Goal: Transaction & Acquisition: Purchase product/service

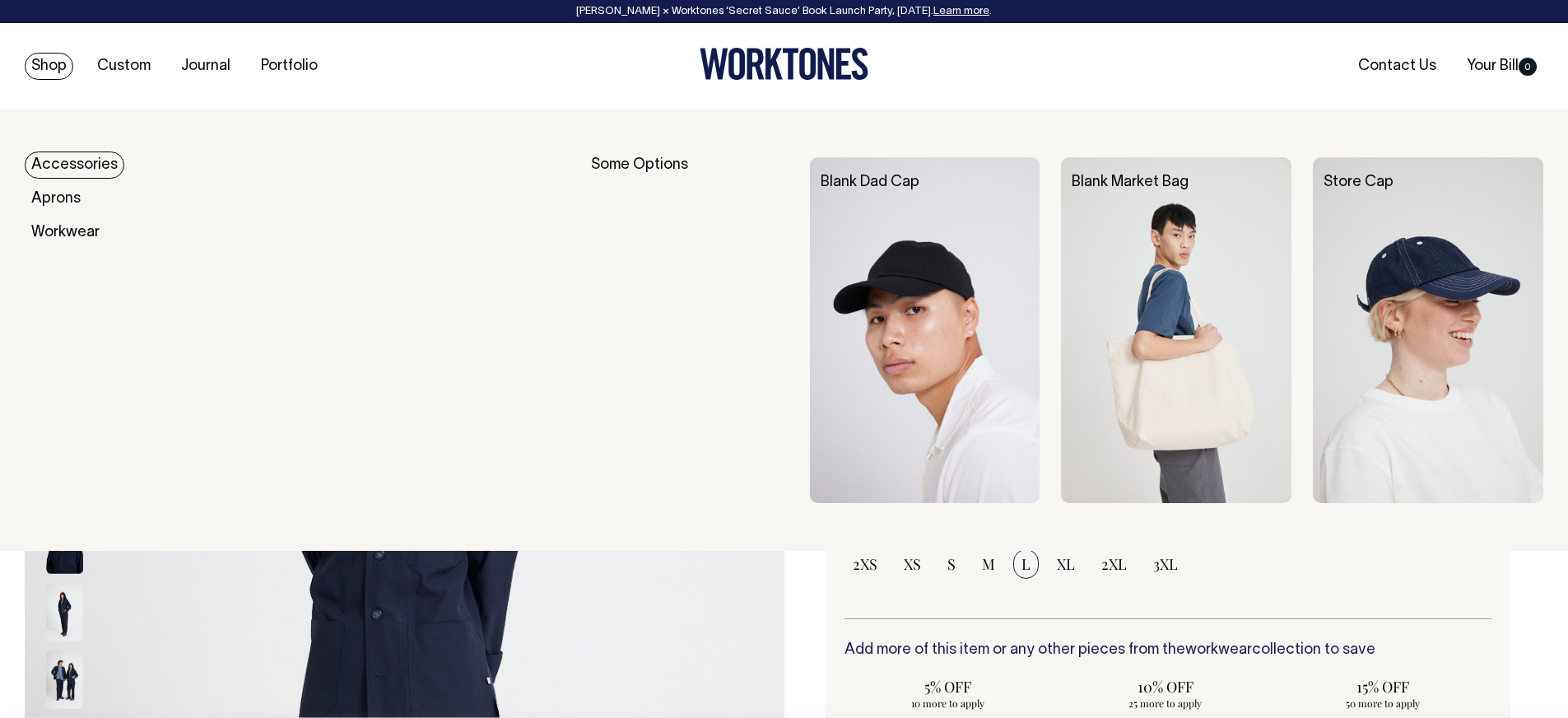
click at [49, 66] on link "Shop" at bounding box center [49, 67] width 49 height 27
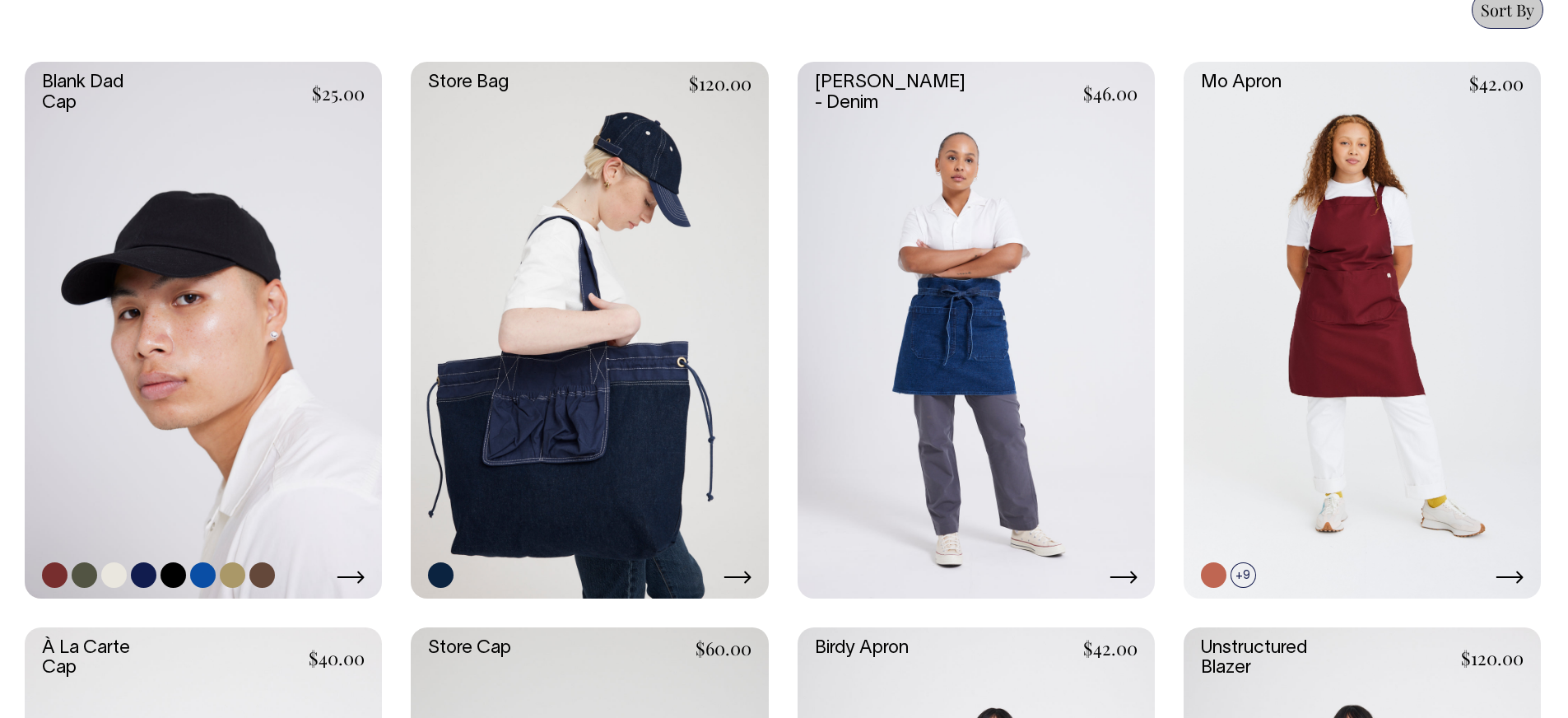
scroll to position [757, 0]
click at [211, 221] on link at bounding box center [203, 329] width 357 height 536
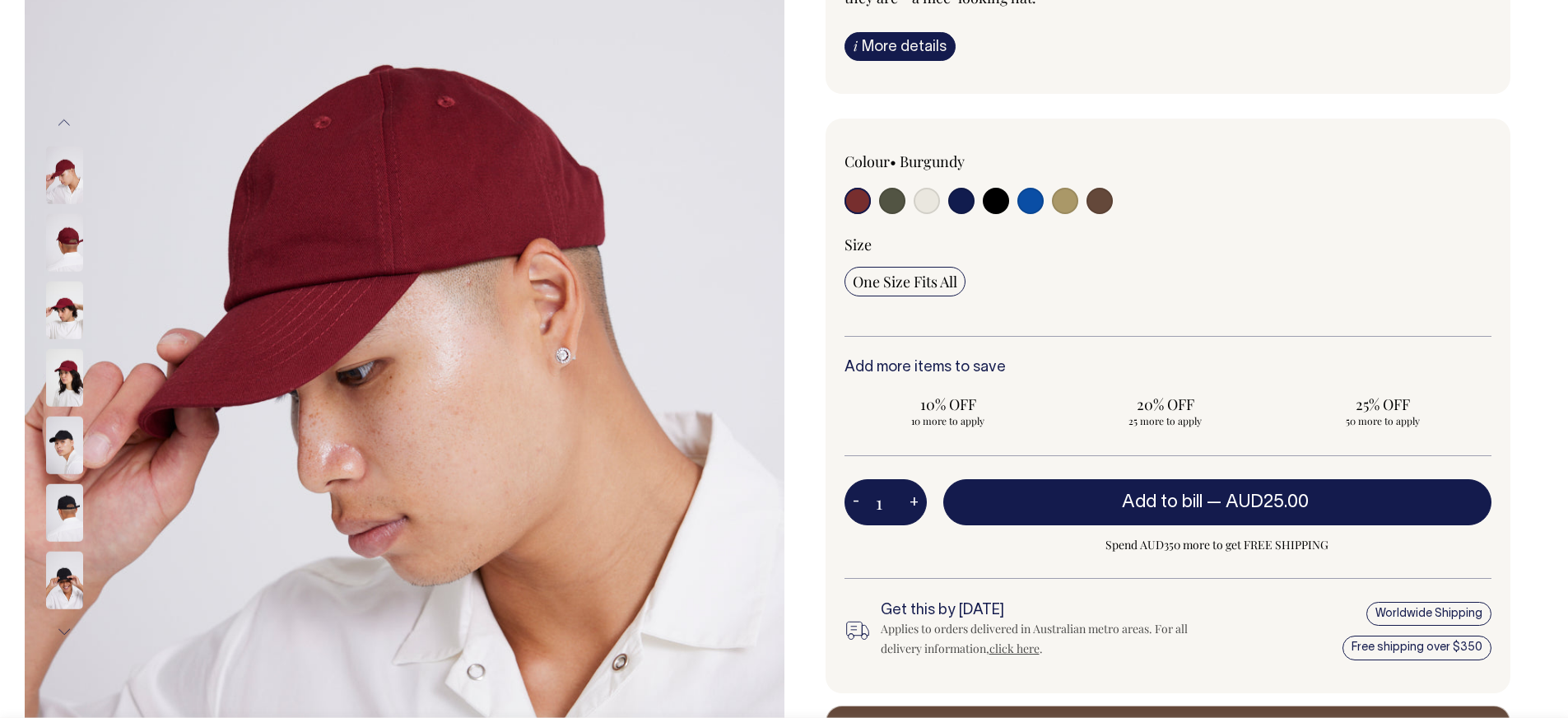
scroll to position [303, 0]
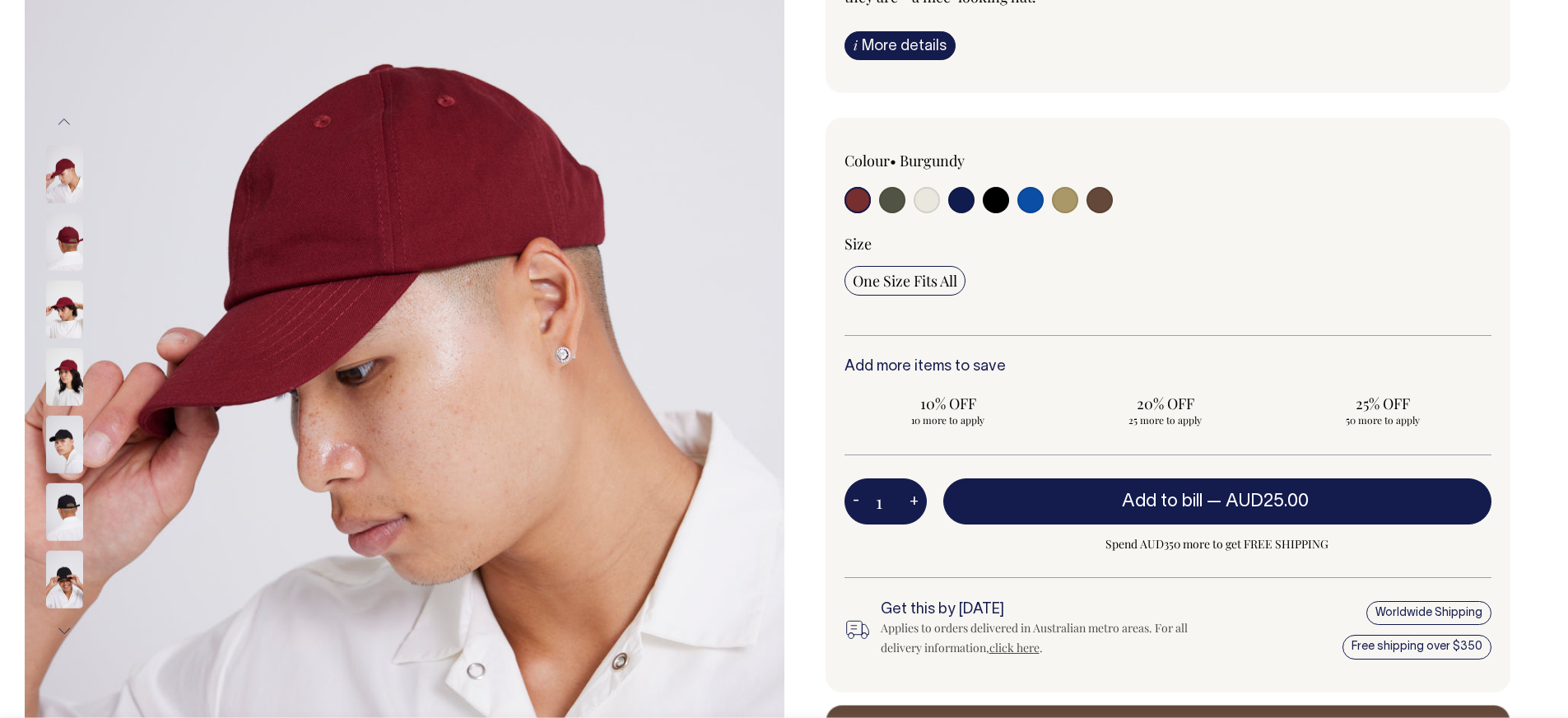
click at [68, 255] on img at bounding box center [64, 240] width 37 height 57
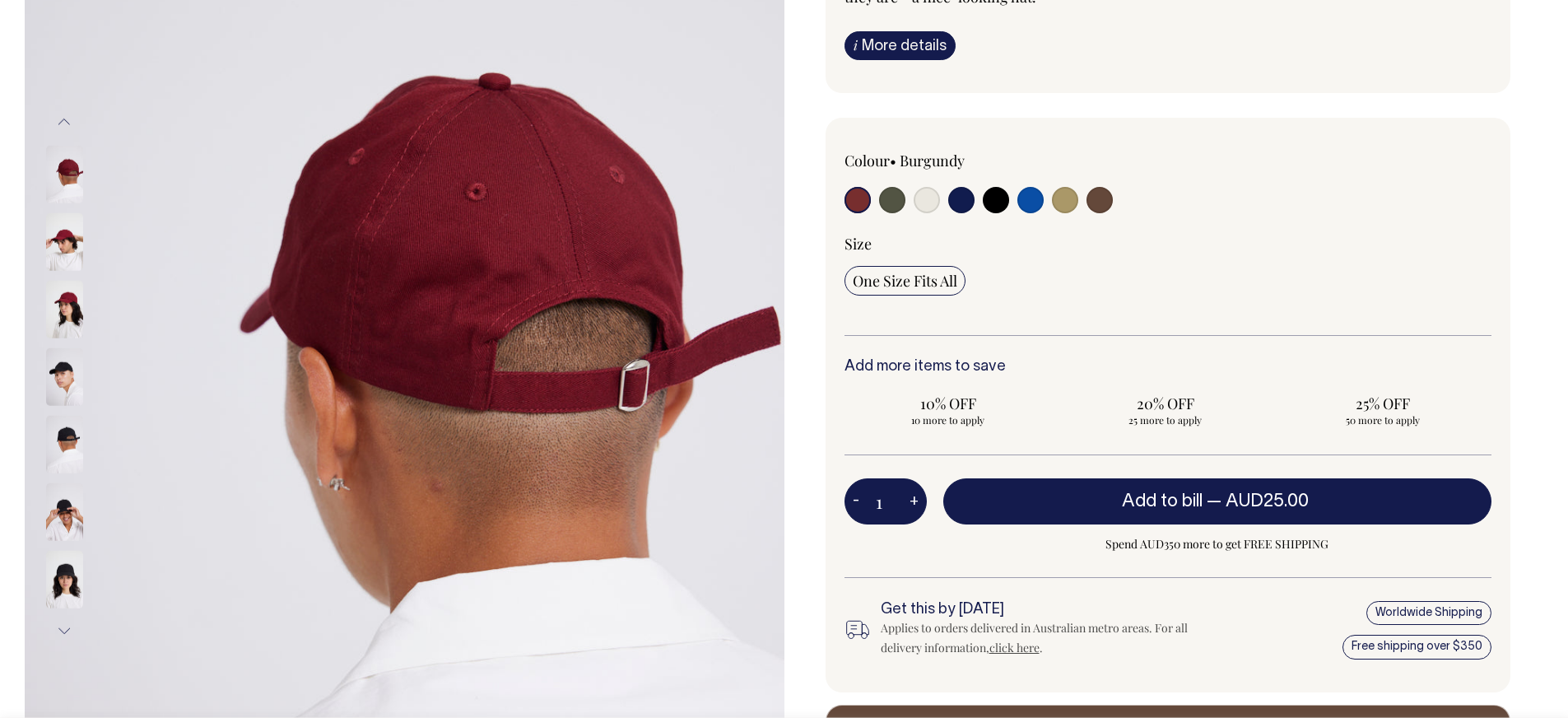
click at [64, 439] on img at bounding box center [64, 443] width 37 height 57
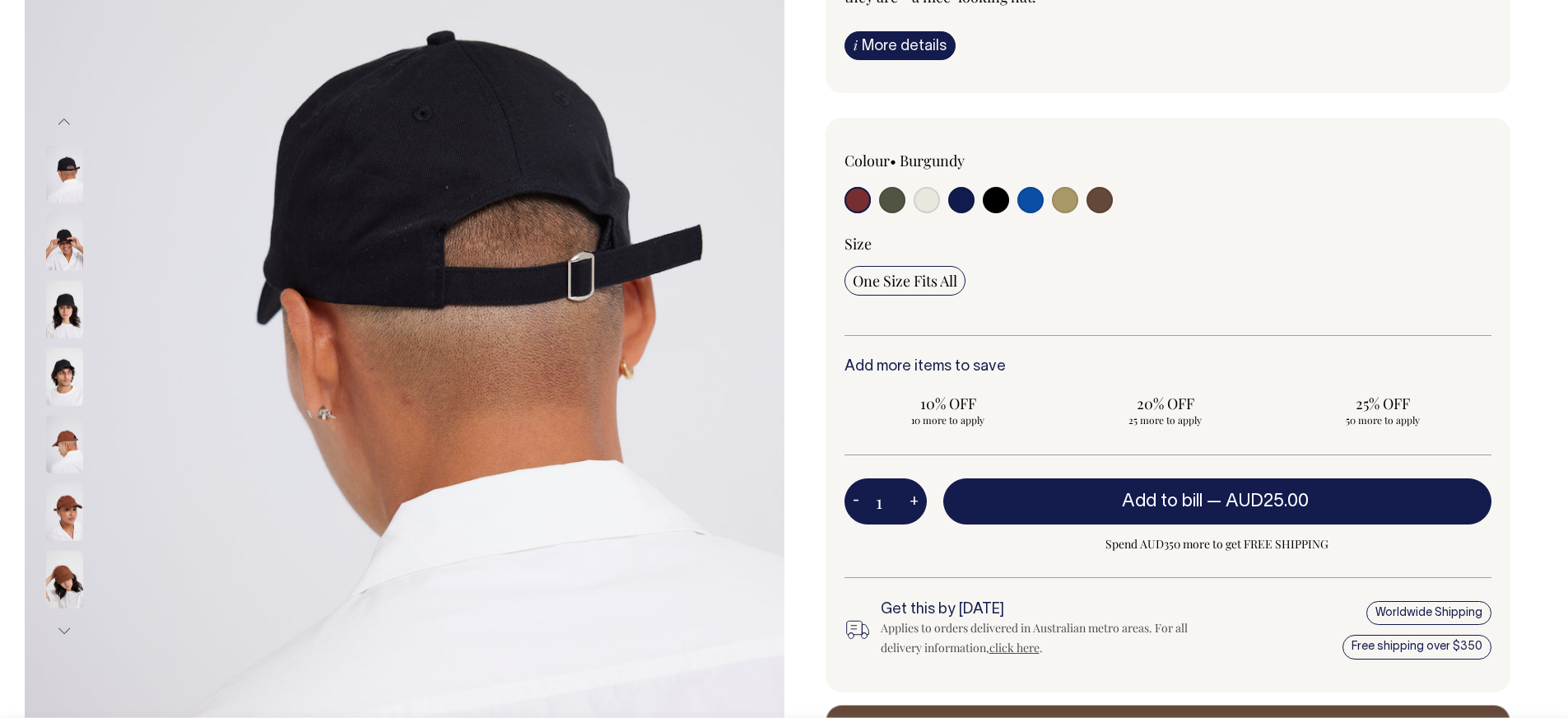
click at [61, 298] on img at bounding box center [64, 308] width 37 height 57
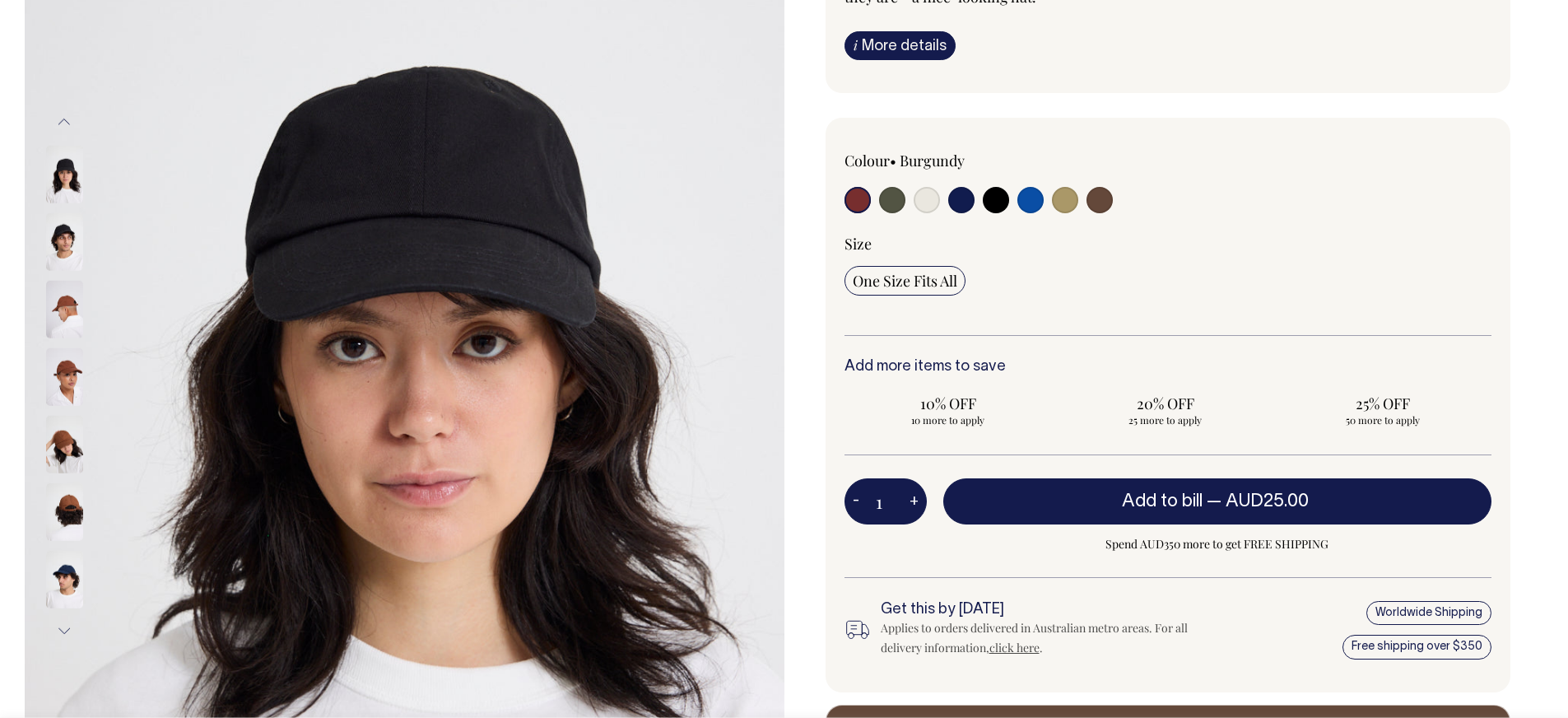
click at [62, 241] on img at bounding box center [64, 240] width 37 height 57
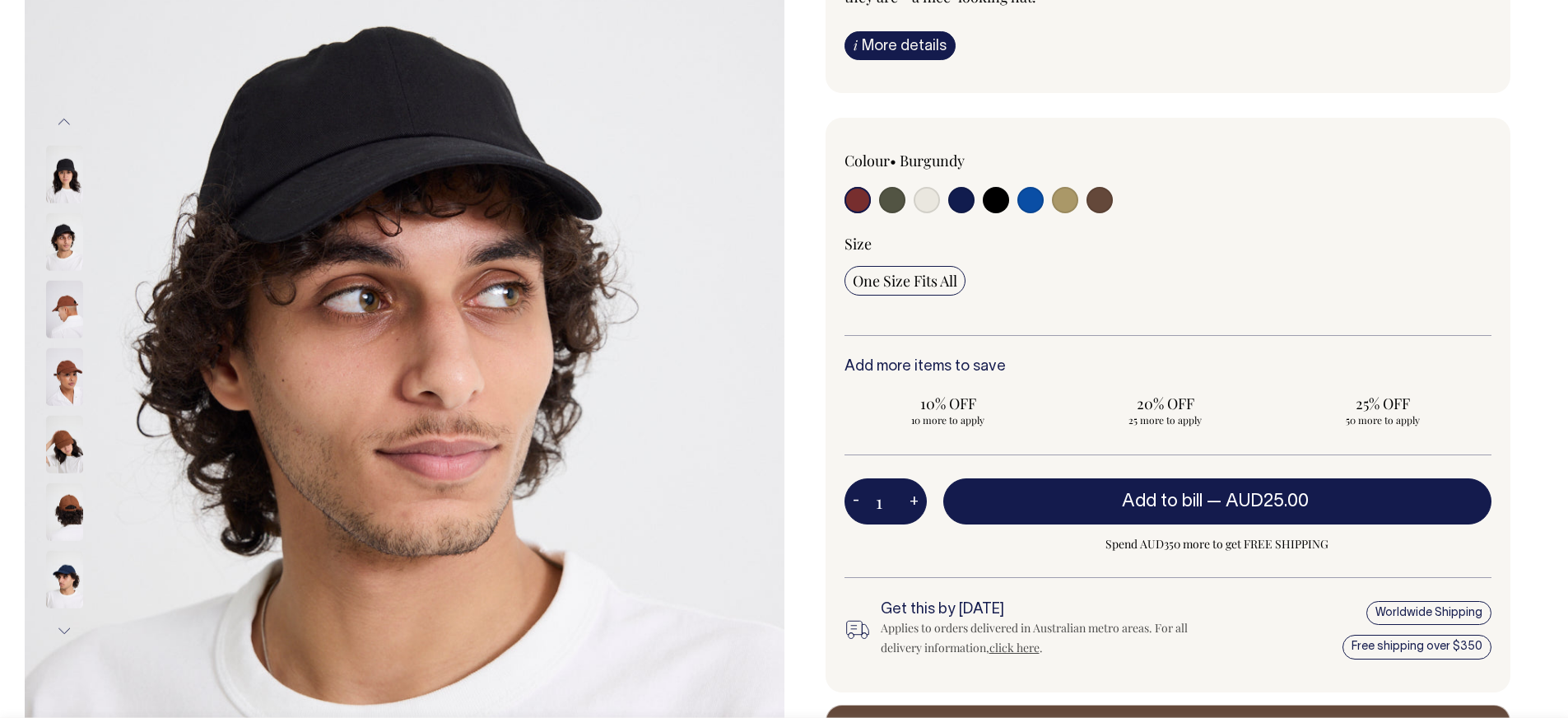
click at [56, 149] on img at bounding box center [64, 173] width 37 height 57
click at [65, 170] on img at bounding box center [64, 173] width 37 height 57
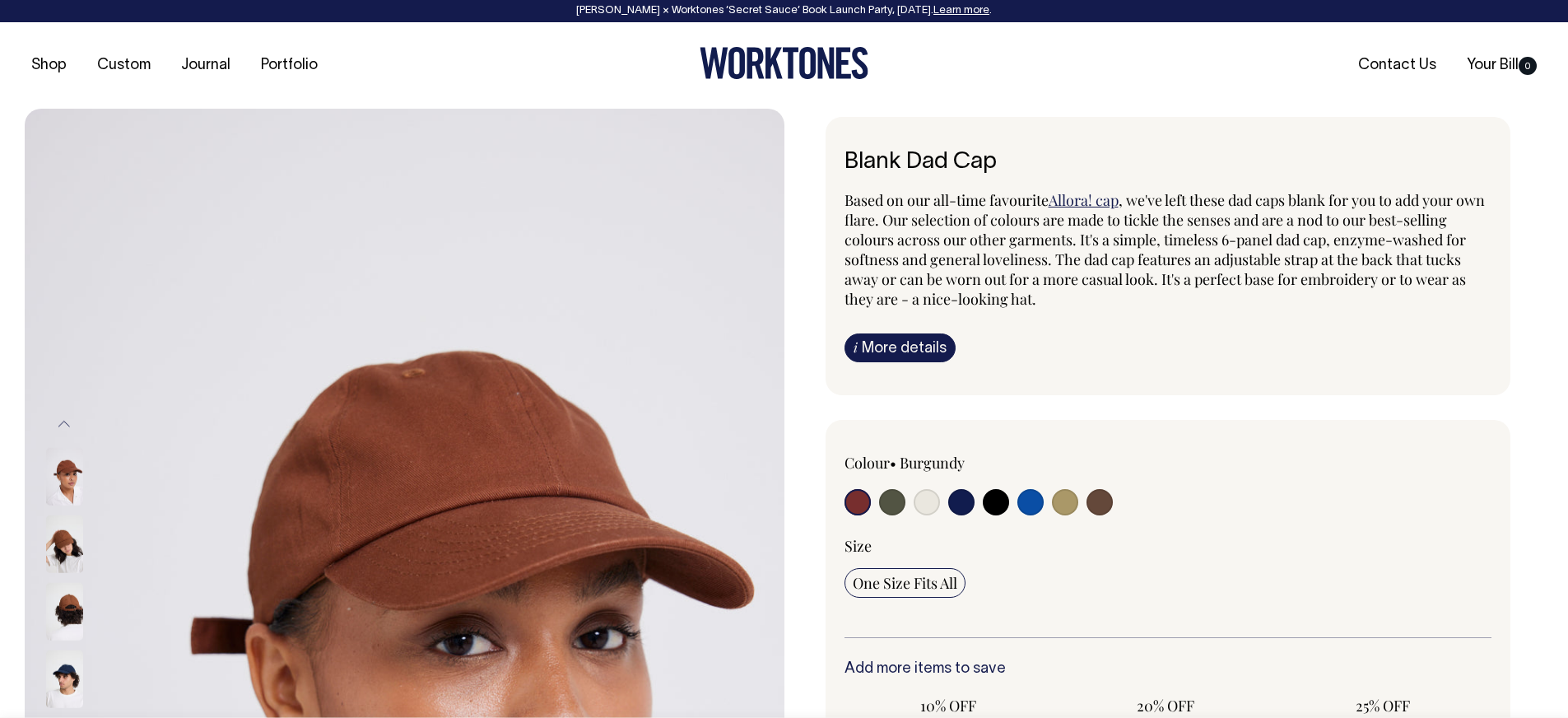
scroll to position [0, 0]
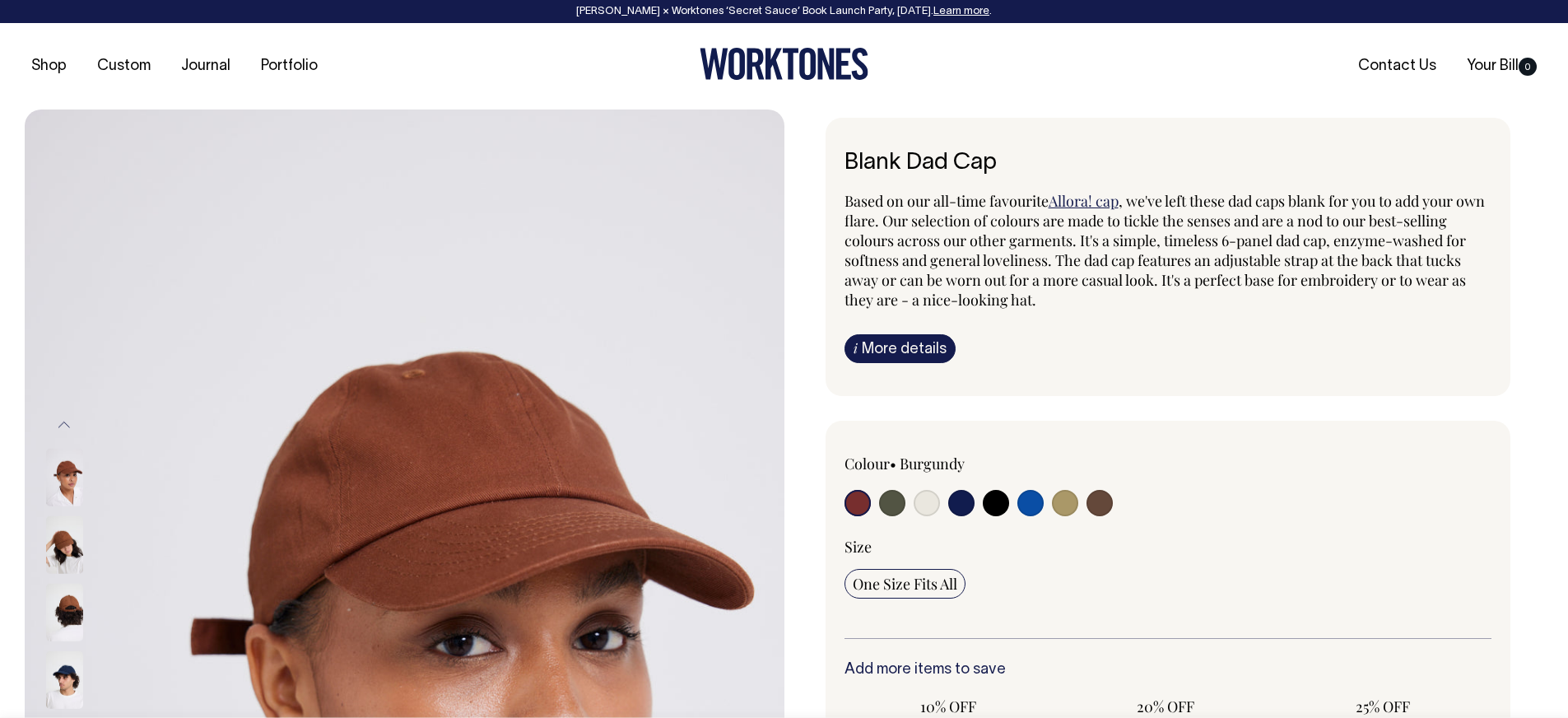
click at [985, 505] on input "radio" at bounding box center [996, 503] width 27 height 26
radio input "true"
select select "Black"
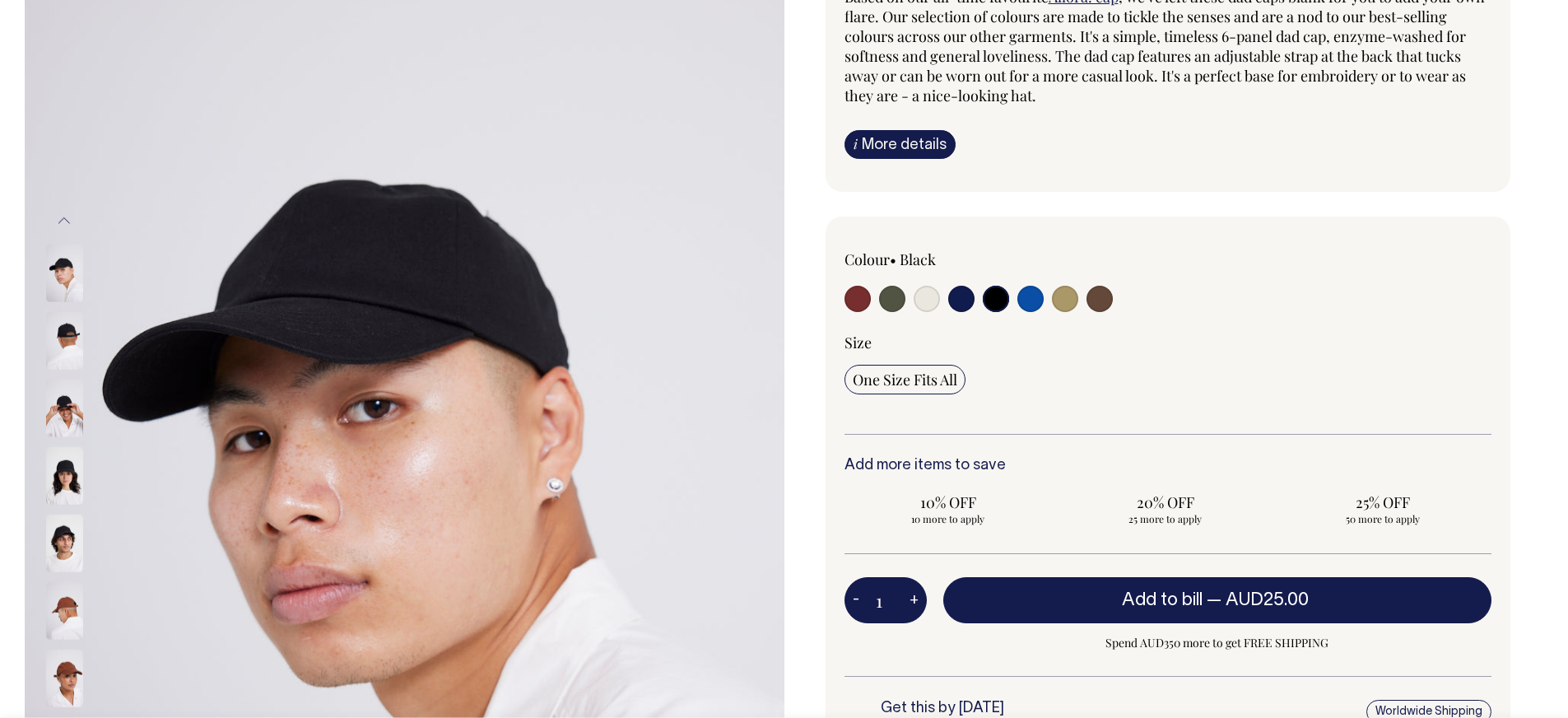
scroll to position [205, 0]
click at [932, 299] on input "radio" at bounding box center [927, 297] width 27 height 26
radio input "true"
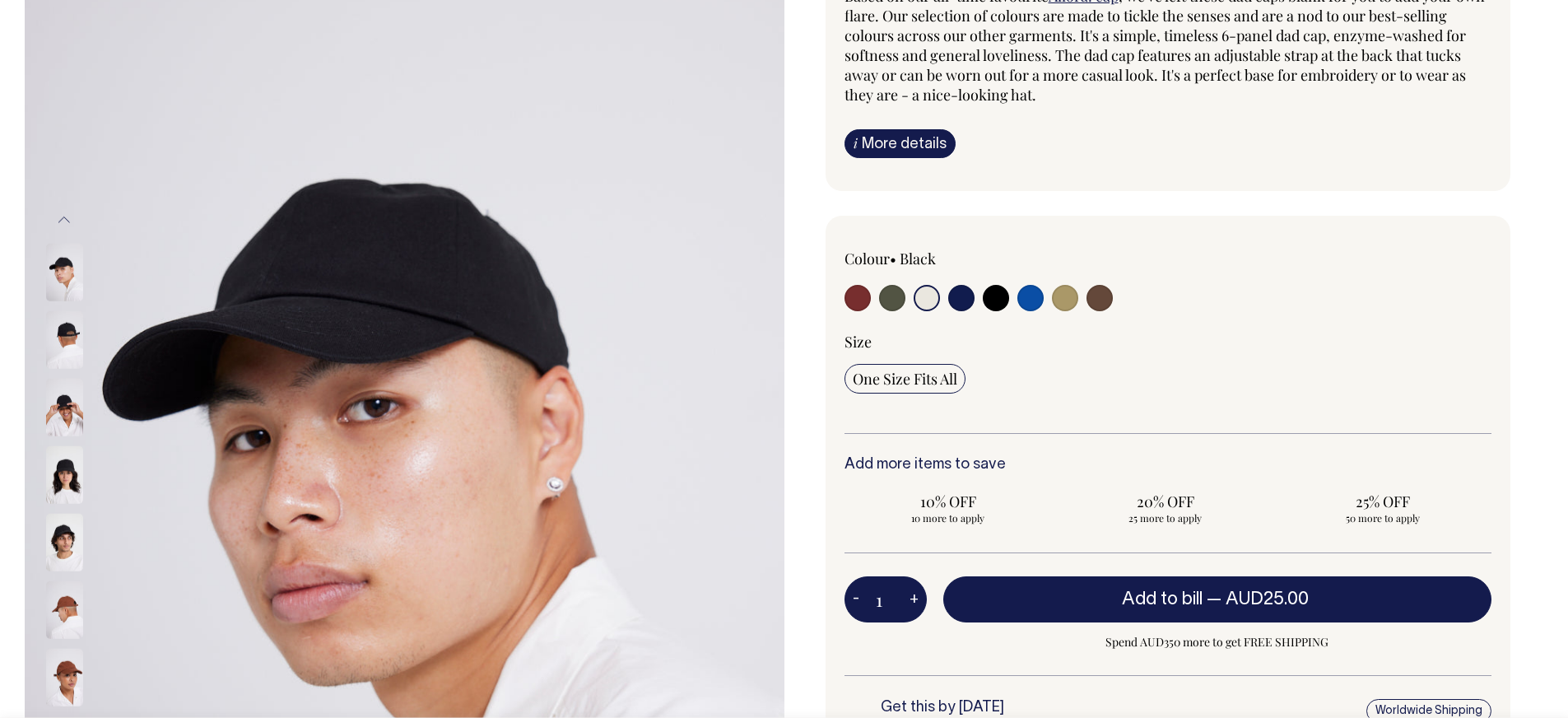
radio input "true"
select select "Natural"
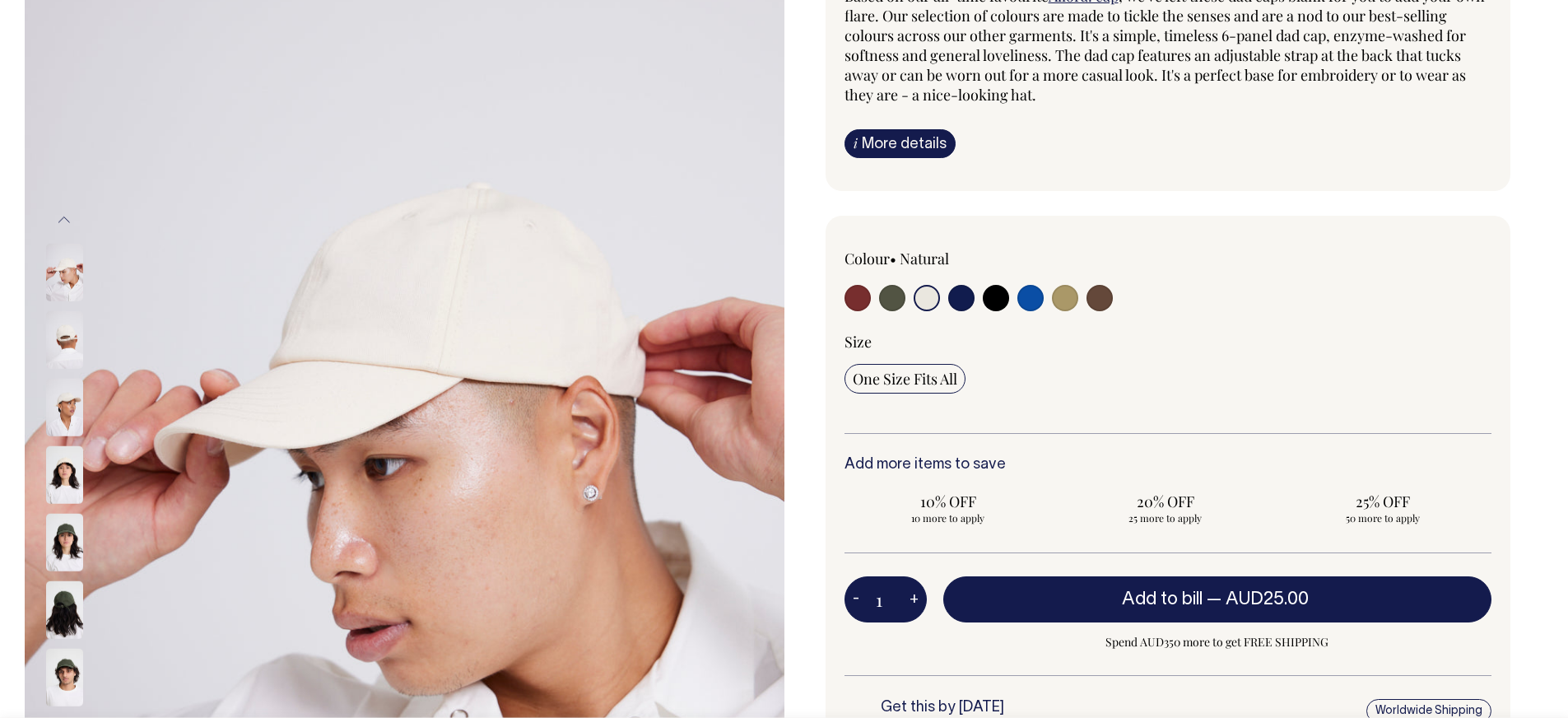
click at [991, 299] on input "radio" at bounding box center [996, 297] width 27 height 26
radio input "true"
select select "Black"
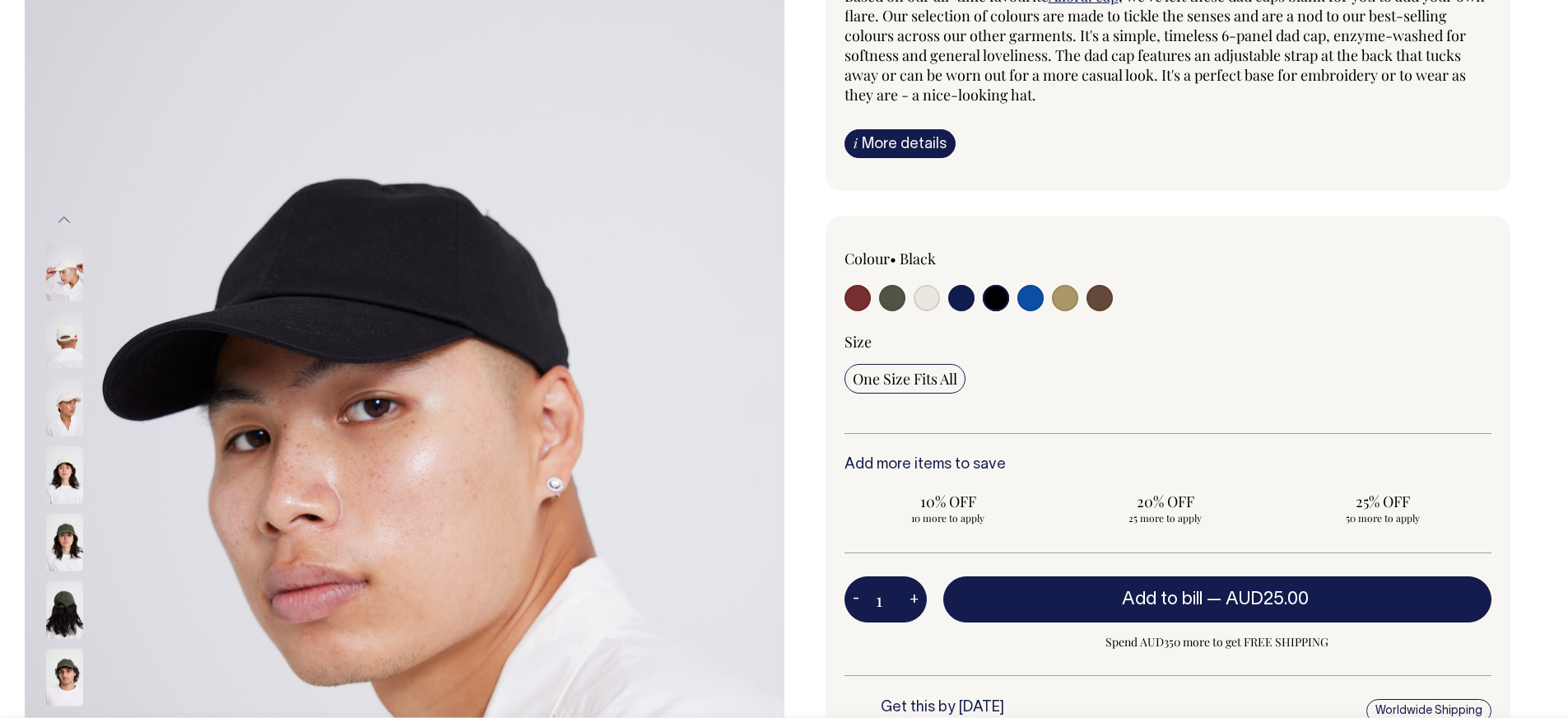
click at [1015, 298] on div at bounding box center [974, 300] width 259 height 31
drag, startPoint x: 1031, startPoint y: 297, endPoint x: 1046, endPoint y: 297, distance: 15.0
click at [1030, 297] on input "radio" at bounding box center [1030, 297] width 27 height 26
radio input "true"
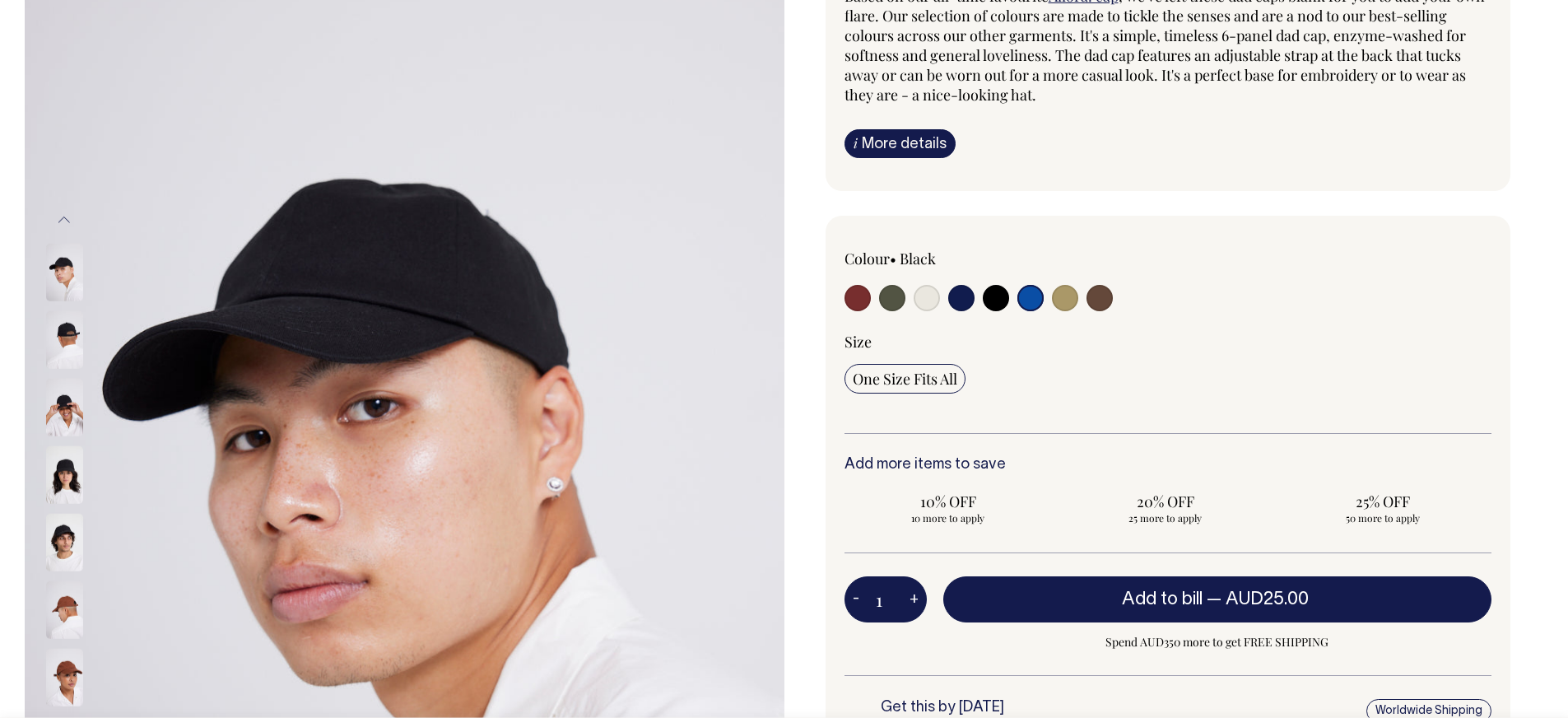
select select "Worker Blue"
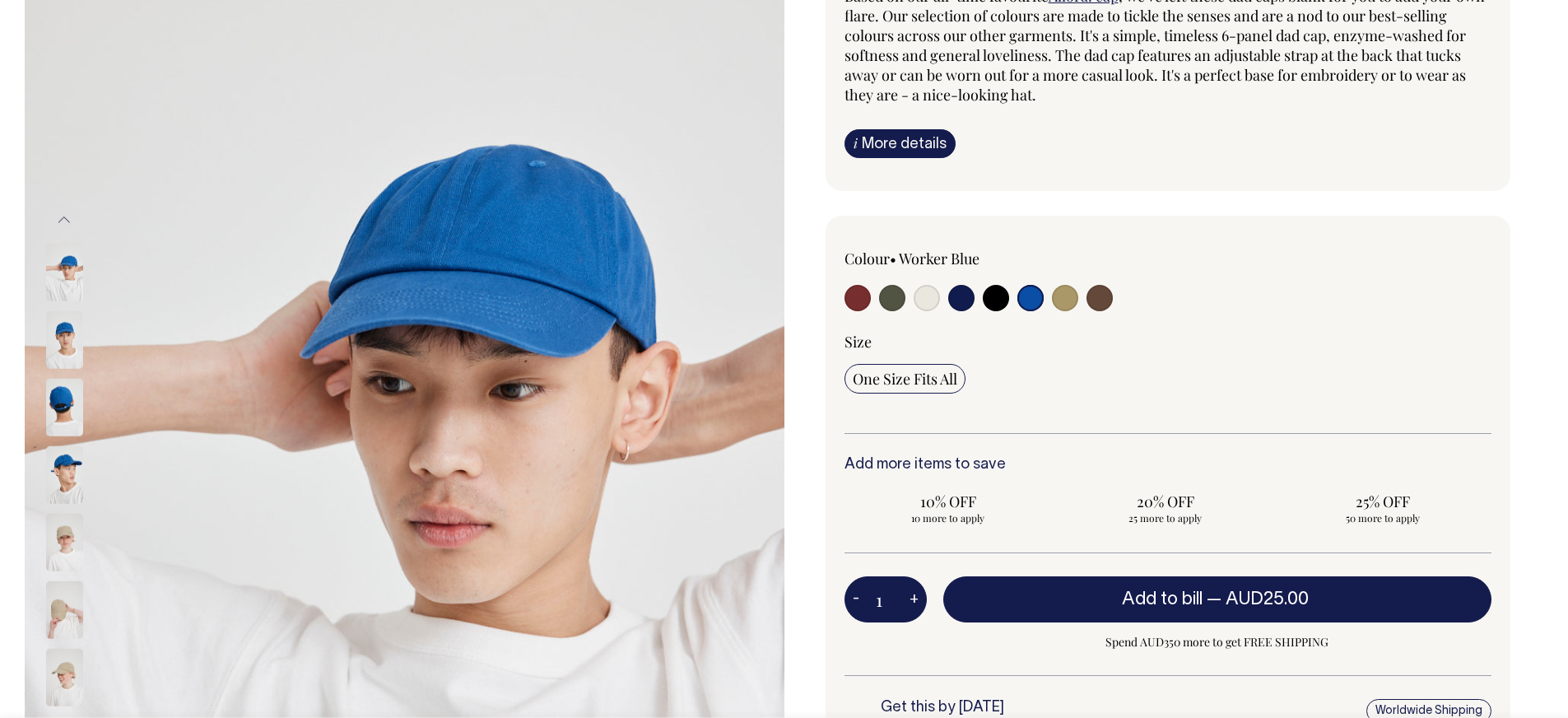
click at [1067, 298] on input "radio" at bounding box center [1064, 297] width 27 height 26
radio input "true"
select select "Washed Khaki"
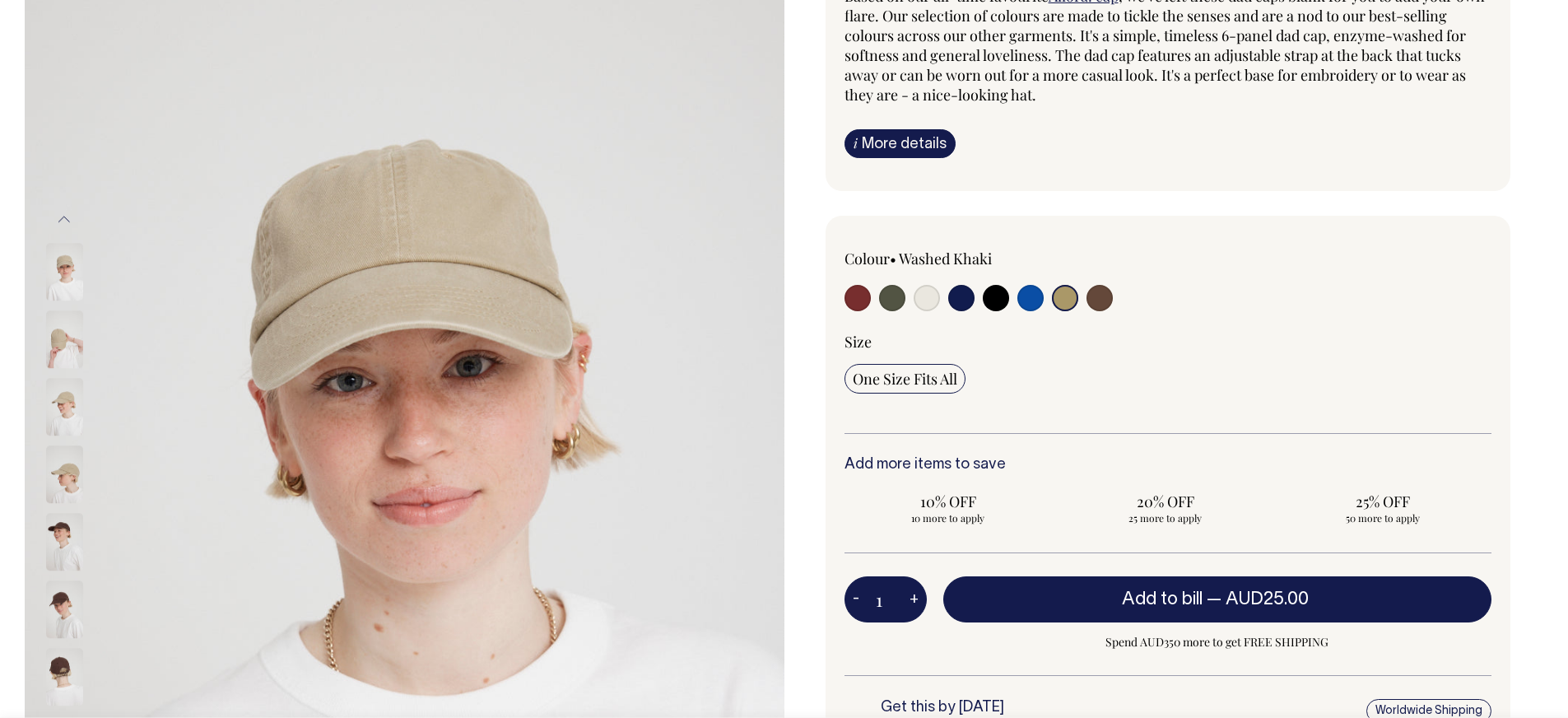
click at [1092, 297] on input "radio" at bounding box center [1099, 297] width 27 height 26
radio input "true"
select select "Espresso"
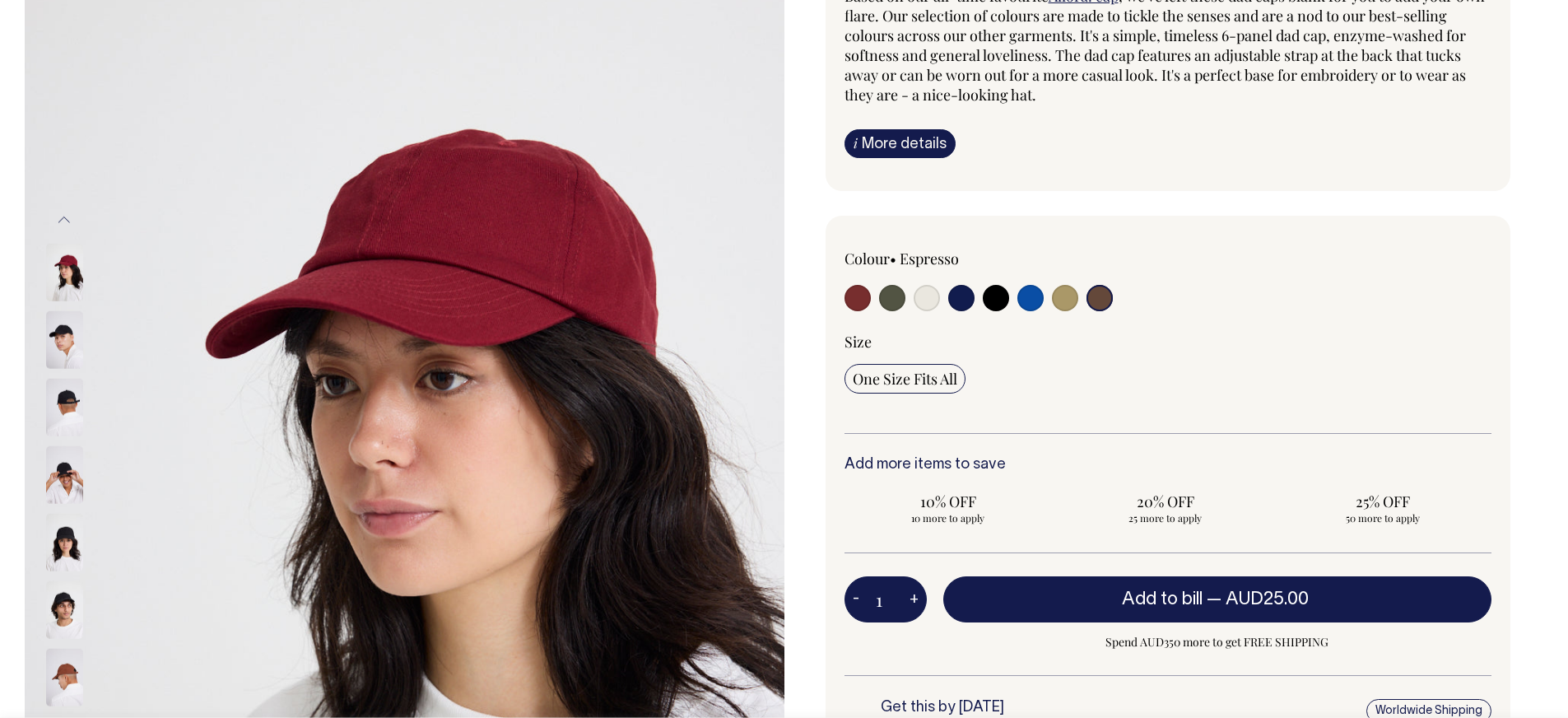
click at [999, 307] on input "radio" at bounding box center [996, 297] width 27 height 26
radio input "true"
select select "Black"
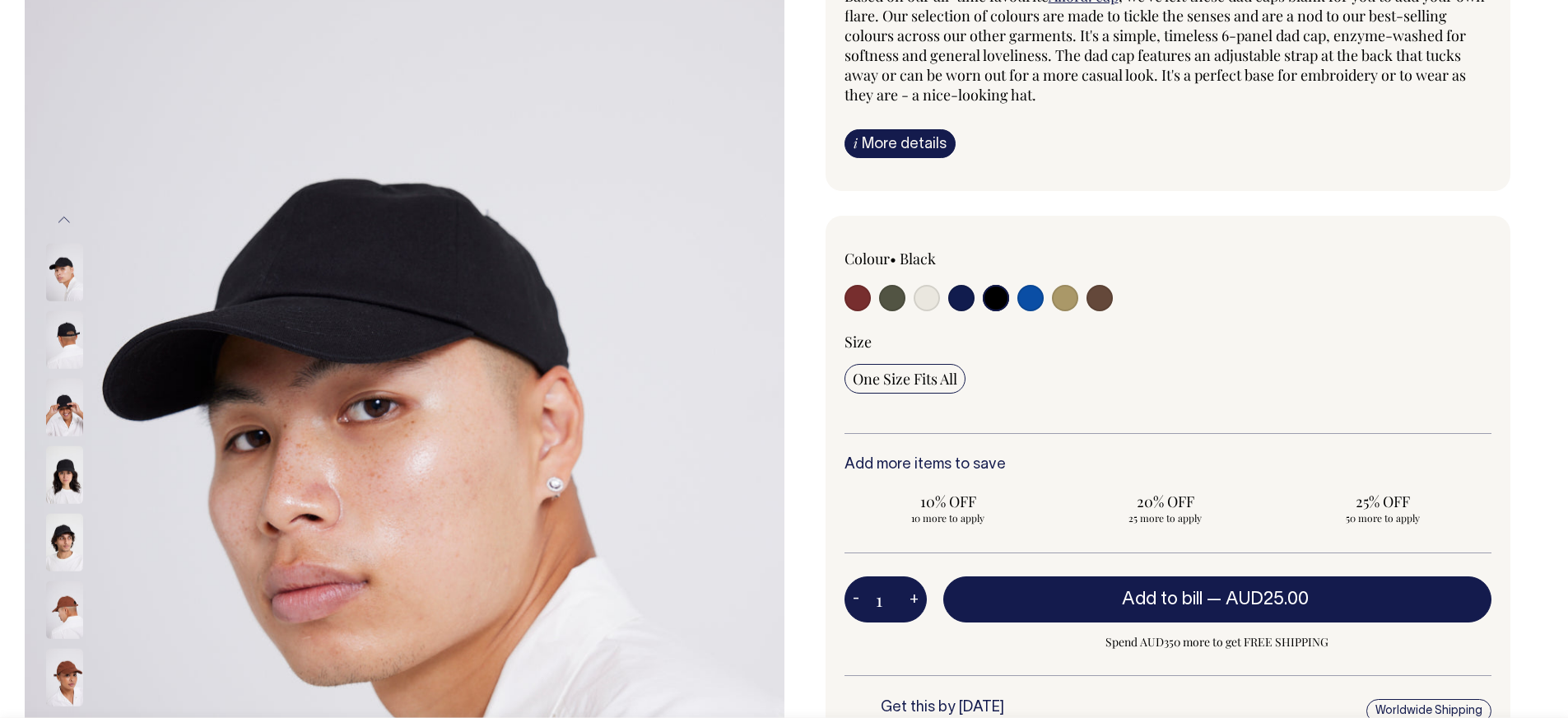
click at [1273, 333] on div "Size" at bounding box center [1169, 341] width 648 height 20
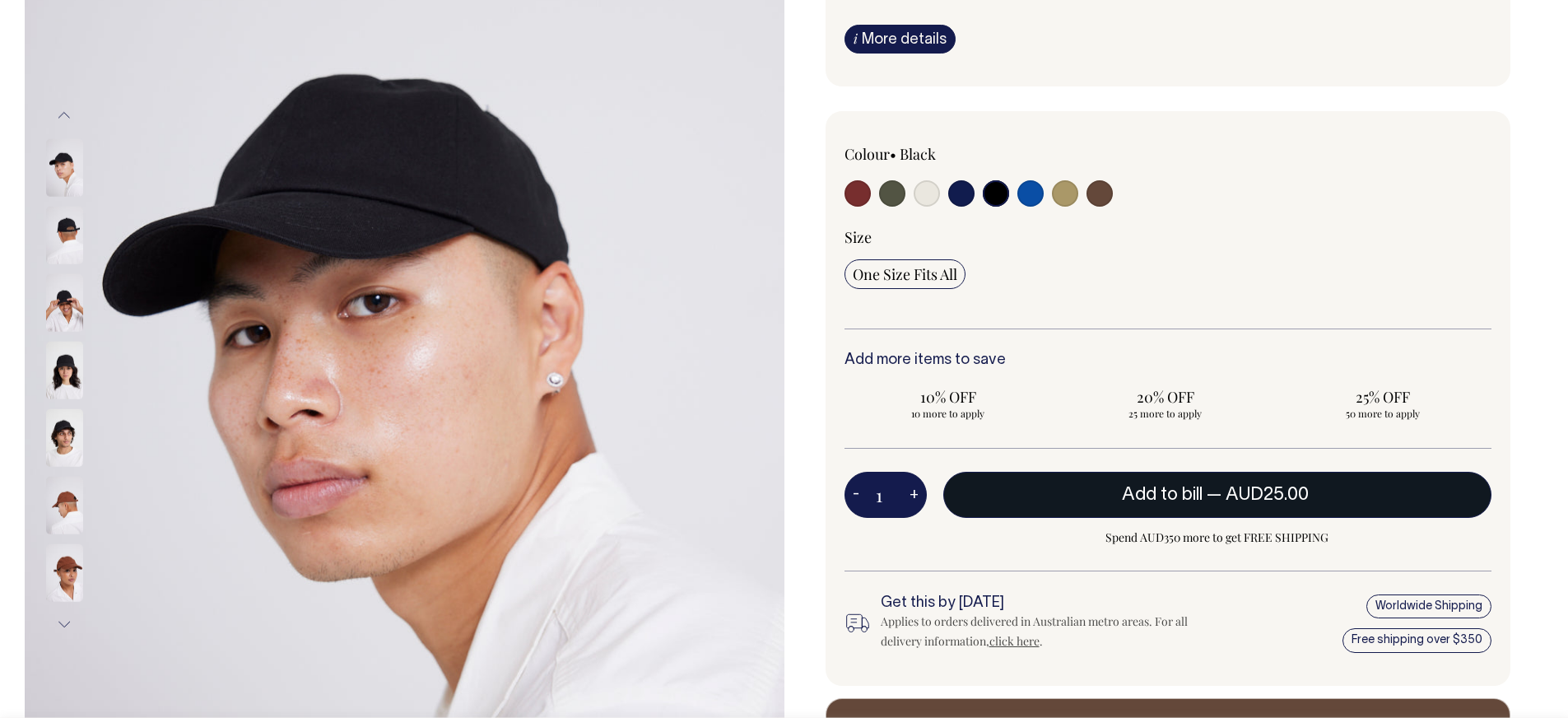
click at [1194, 497] on span "Add to bill" at bounding box center [1162, 494] width 80 height 16
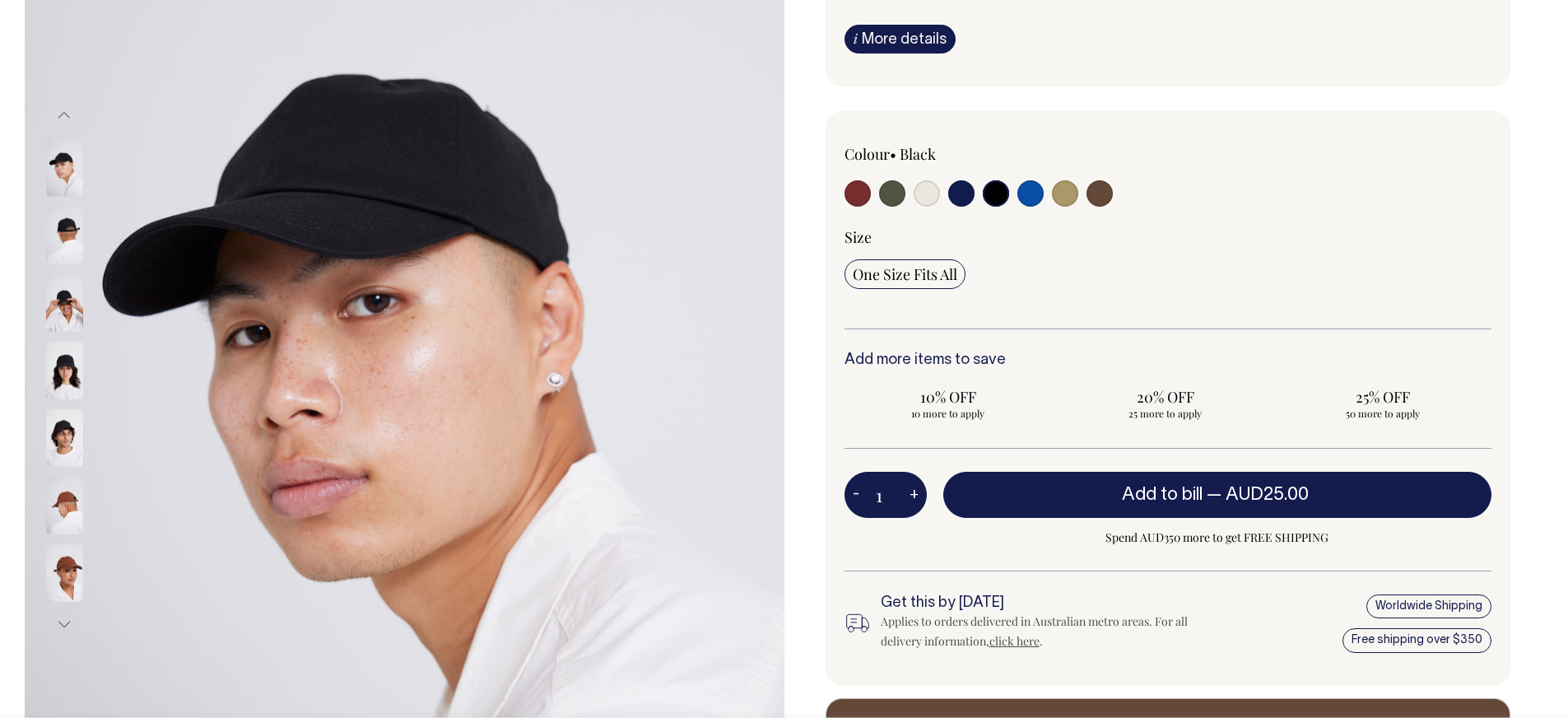
scroll to position [310, 0]
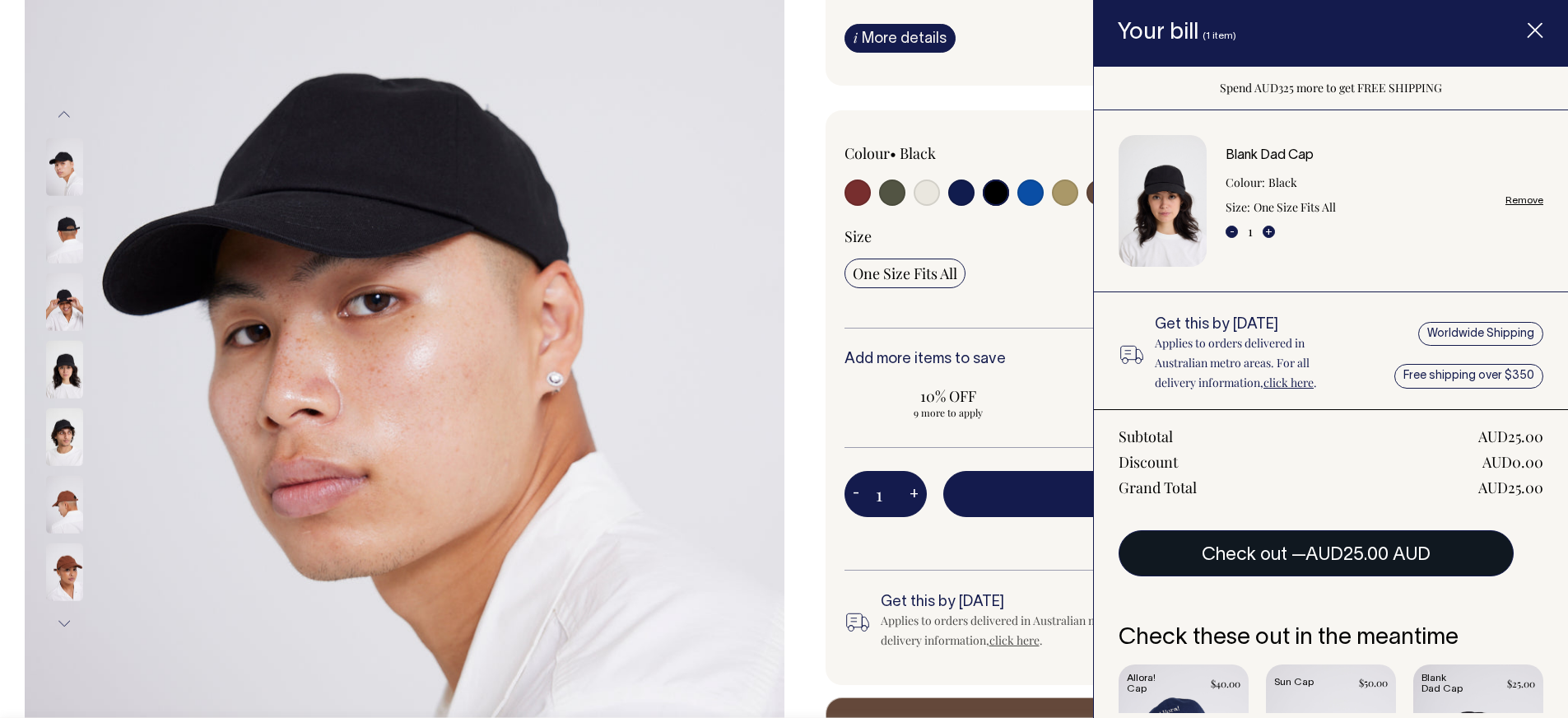
click at [1333, 546] on span "AUD25.00 AUD" at bounding box center [1368, 554] width 125 height 16
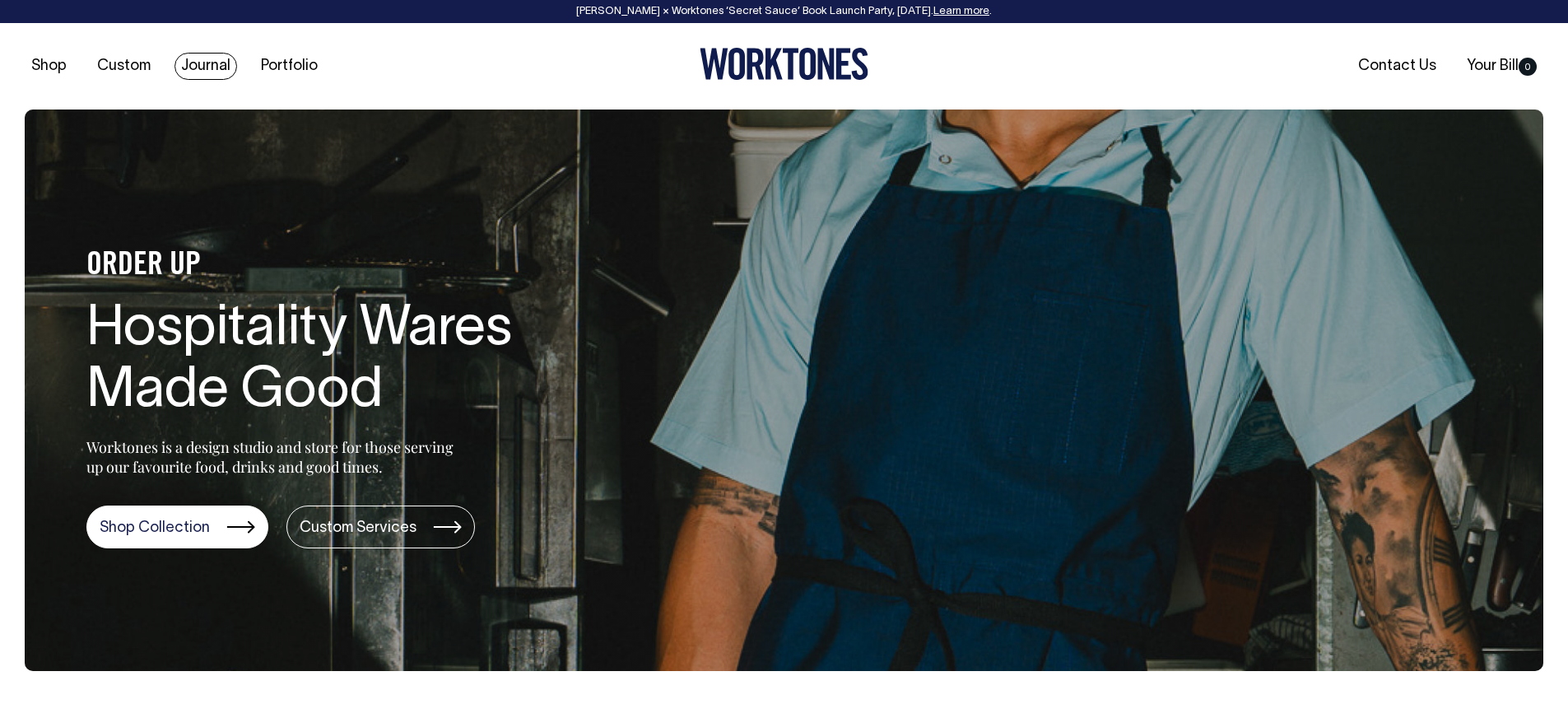
click at [205, 57] on link "Journal" at bounding box center [205, 67] width 62 height 27
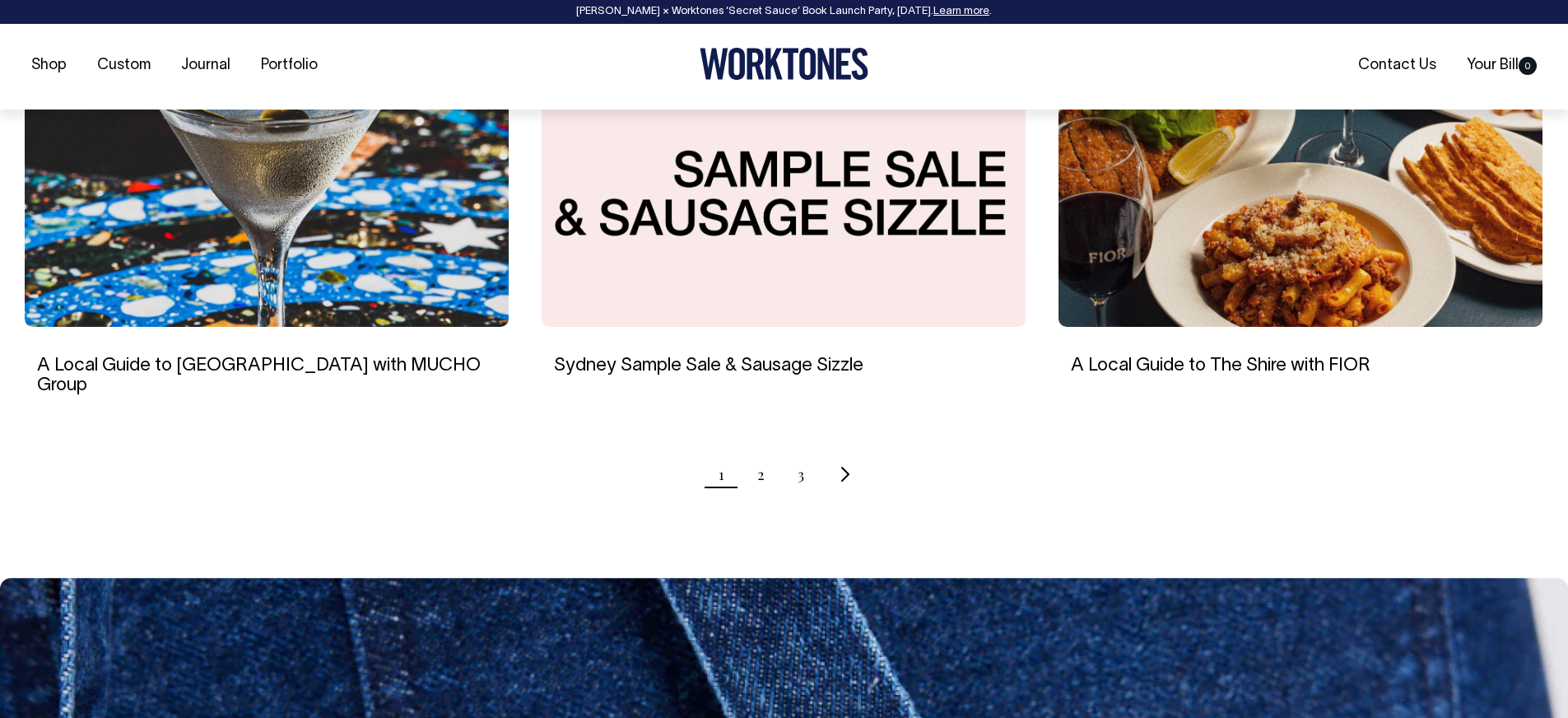
scroll to position [1638, 0]
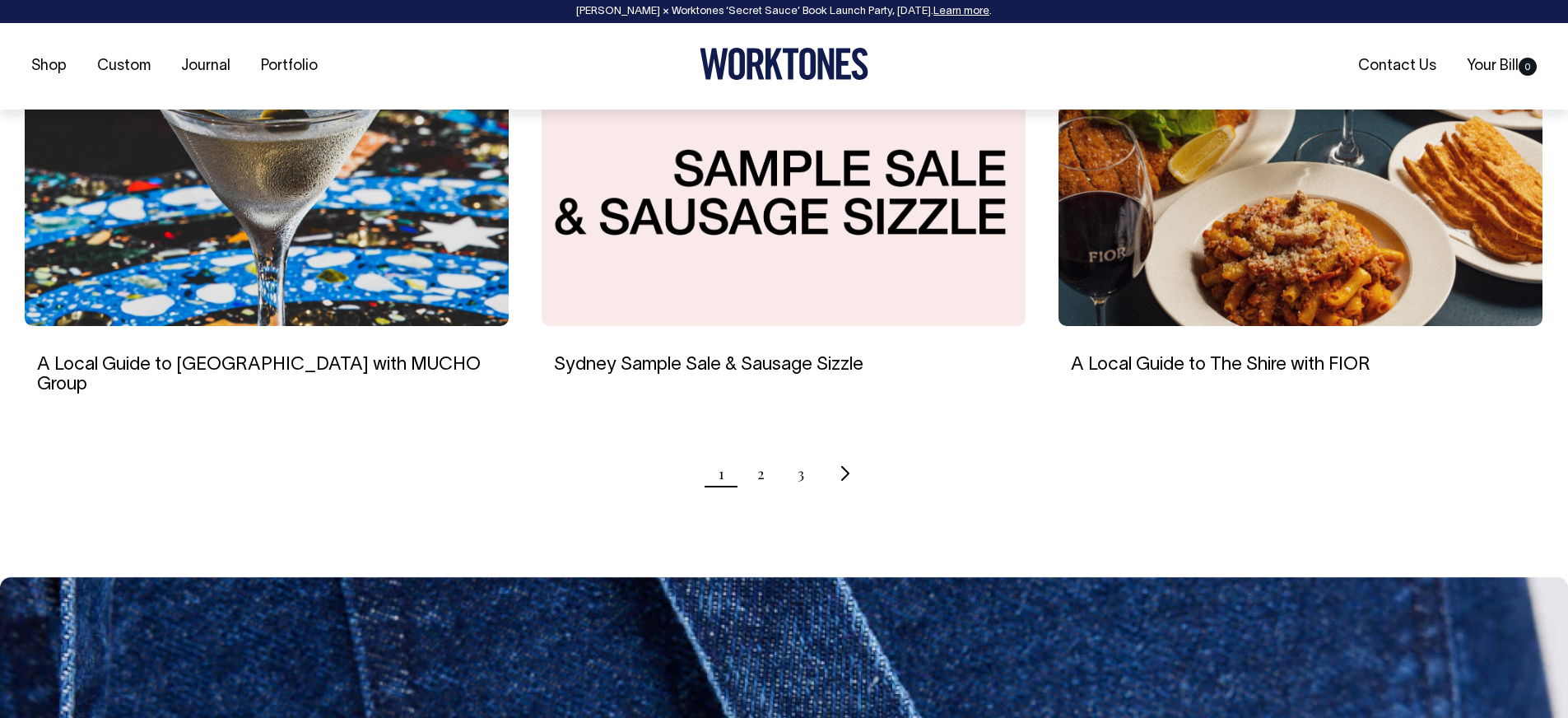
click at [763, 453] on ul "1 2 3" at bounding box center [784, 474] width 1518 height 41
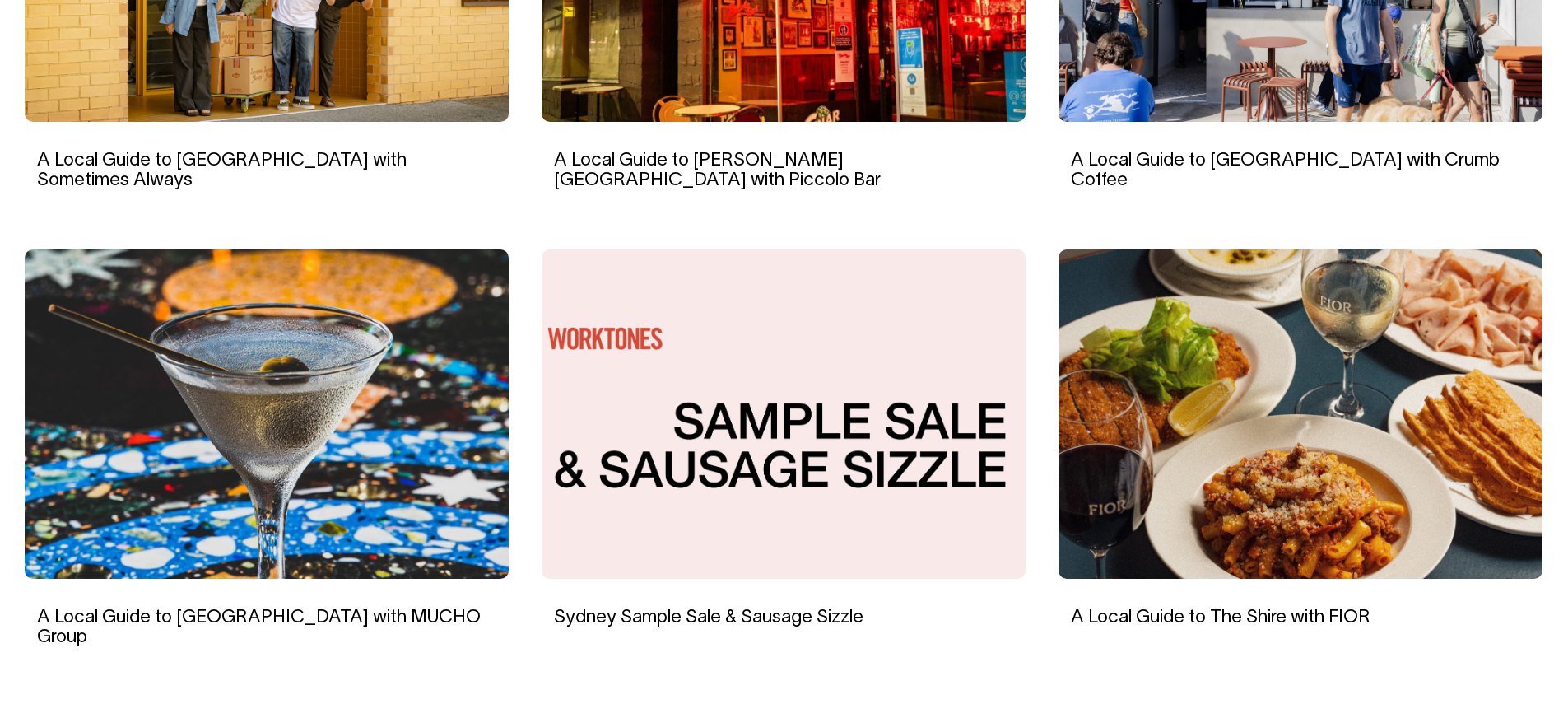
click at [760, 705] on link "2" at bounding box center [761, 726] width 8 height 41
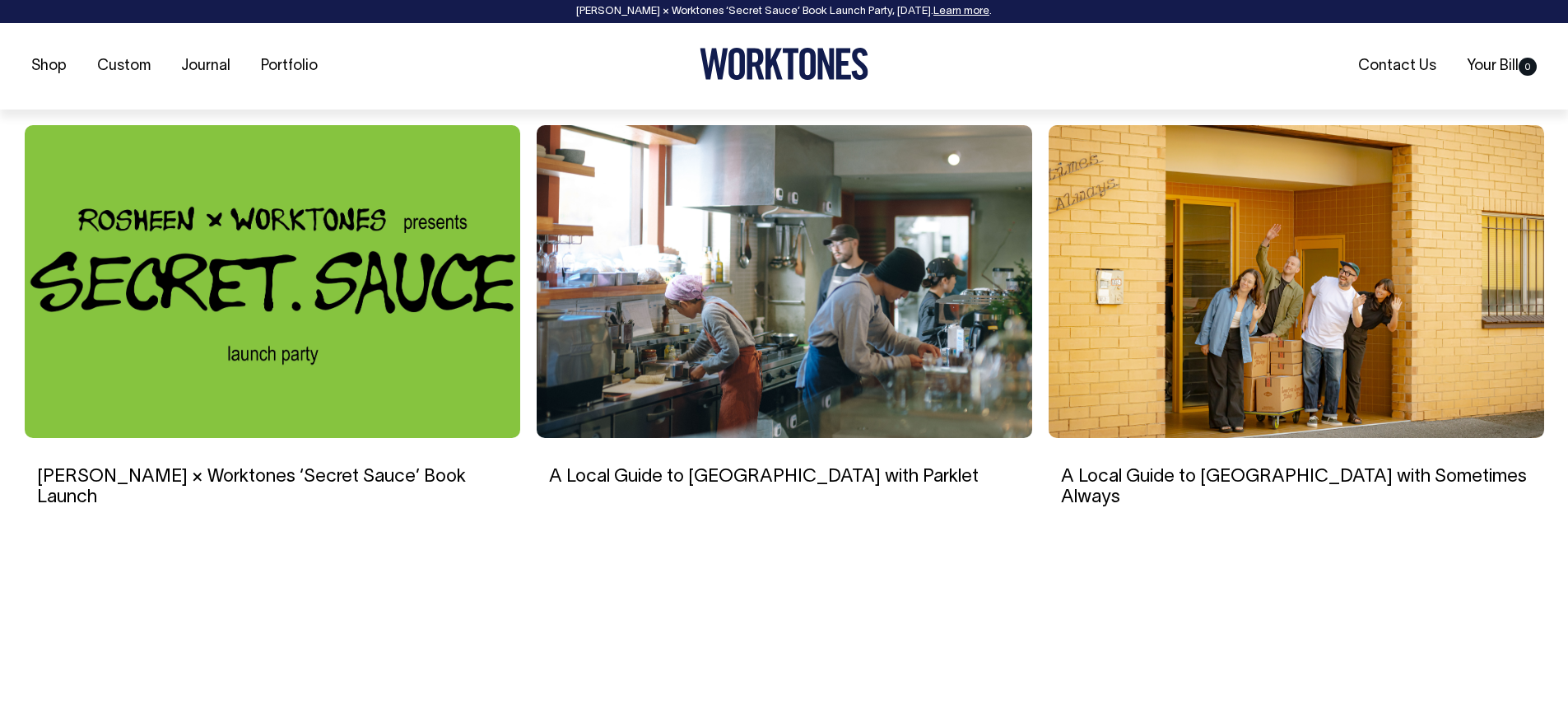
scroll to position [2910, 0]
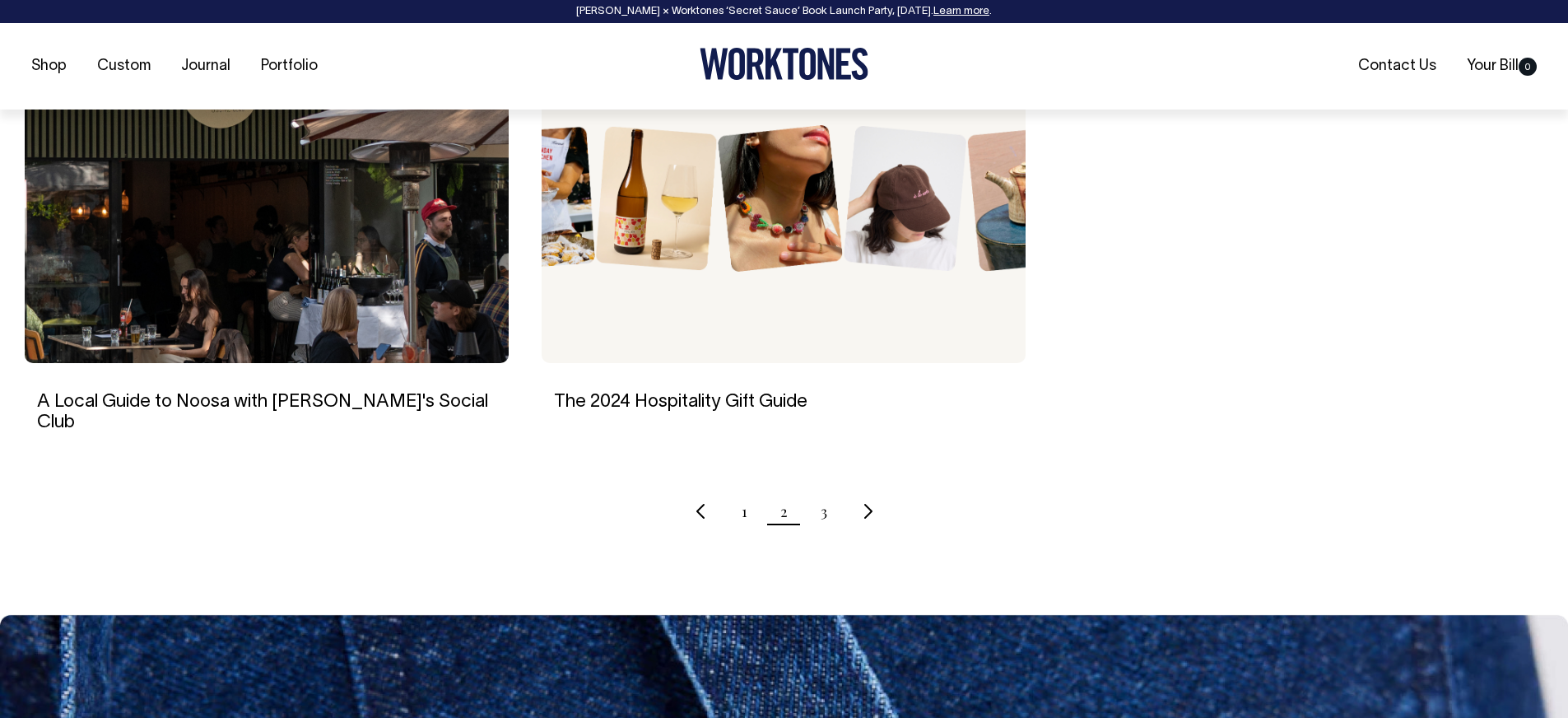
scroll to position [1580, 0]
